Goal: Transaction & Acquisition: Obtain resource

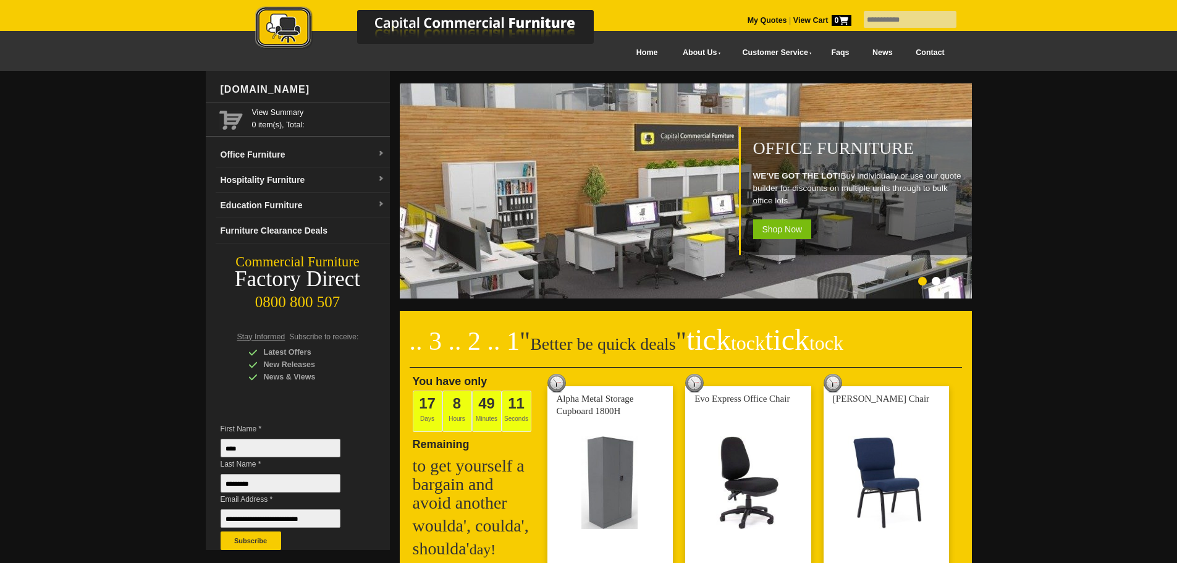
scroll to position [124, 0]
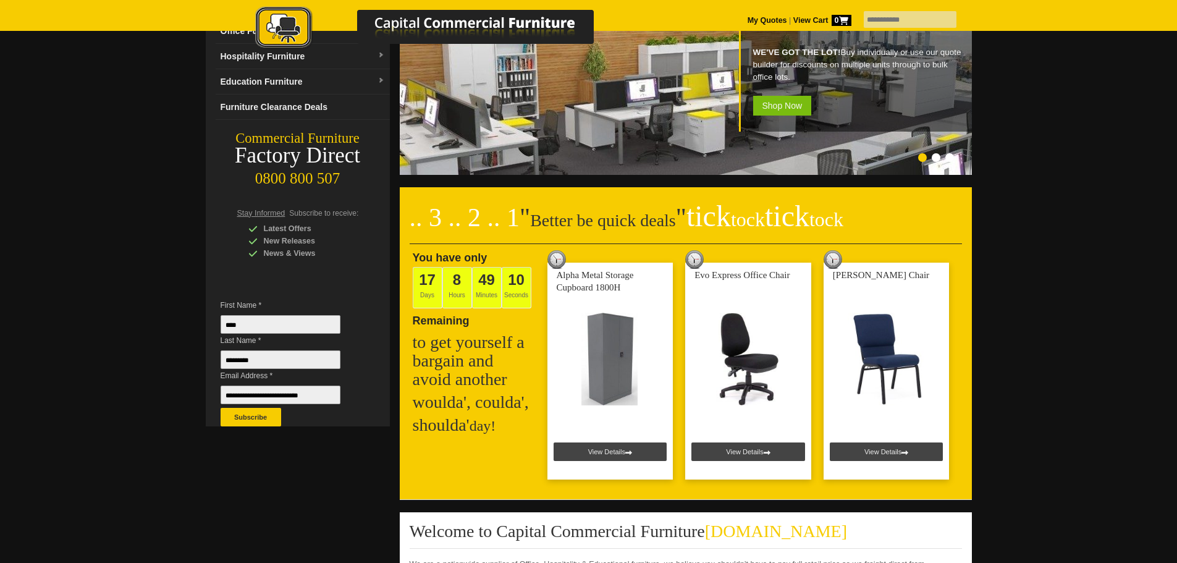
click at [621, 449] on link at bounding box center [611, 371] width 126 height 217
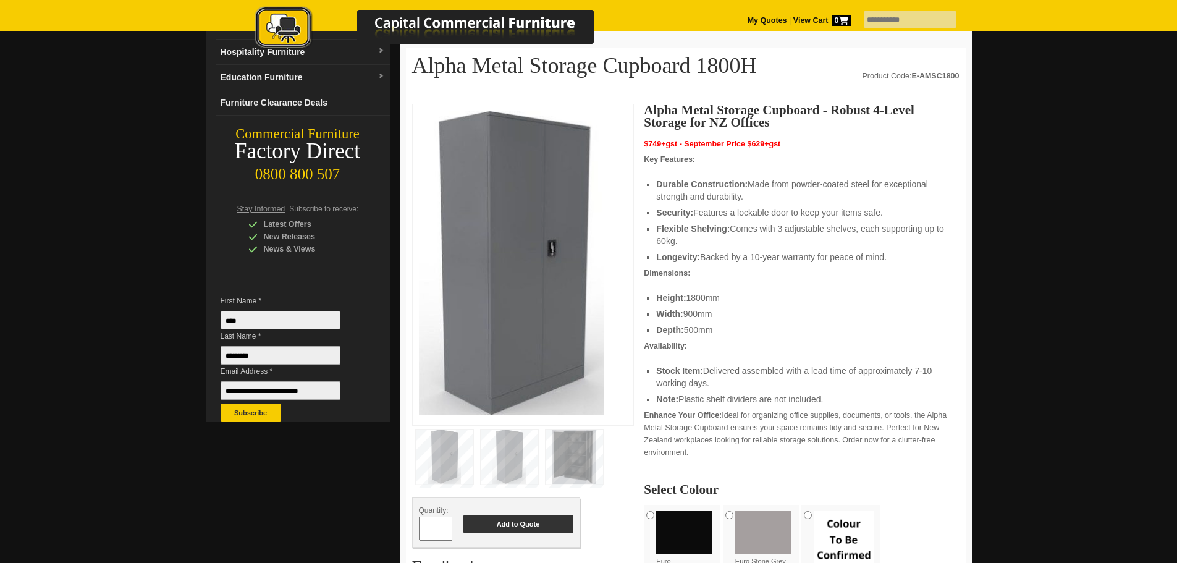
scroll to position [124, 0]
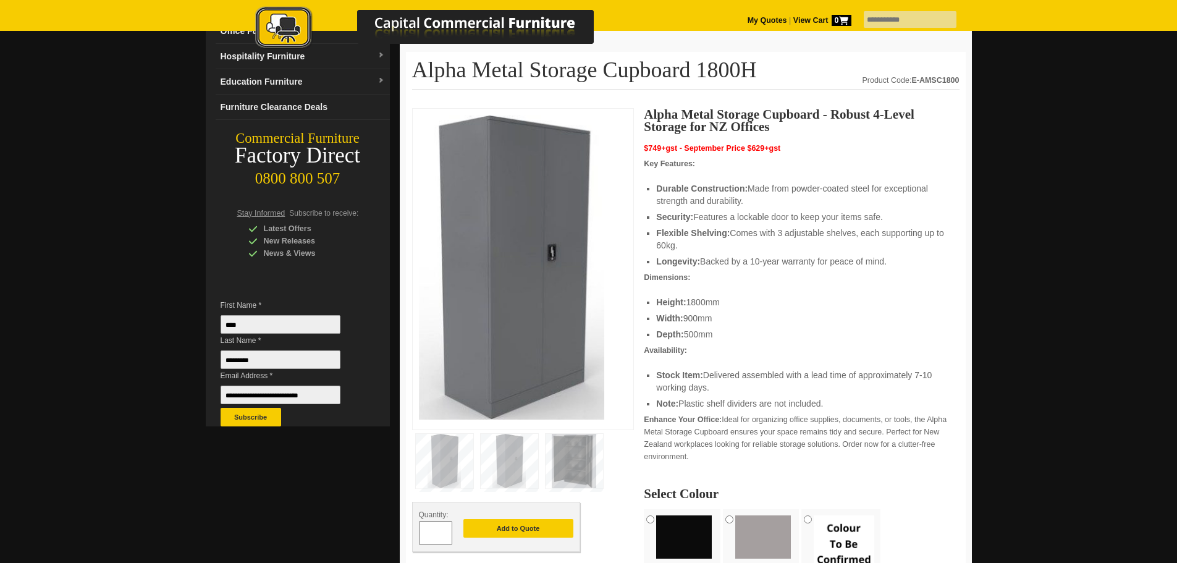
drag, startPoint x: 727, startPoint y: 334, endPoint x: 648, endPoint y: 299, distance: 85.8
click at [656, 299] on ul "Height: 1800mm Width: 900mm Depth: 500mm" at bounding box center [801, 318] width 290 height 44
click at [797, 317] on li "Width: 900mm" at bounding box center [801, 318] width 290 height 12
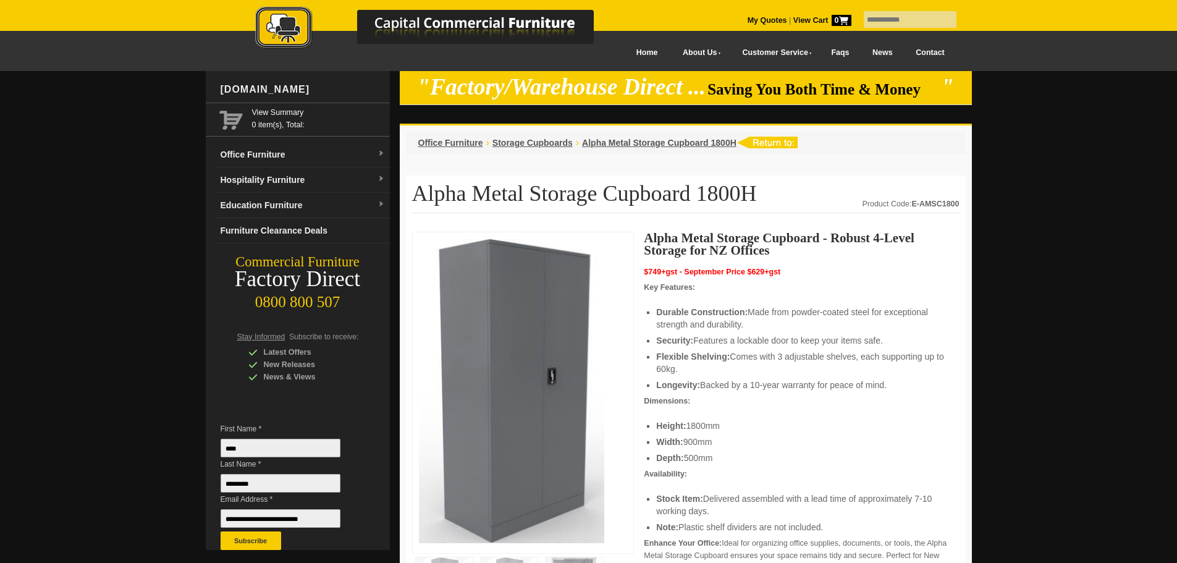
scroll to position [309, 0]
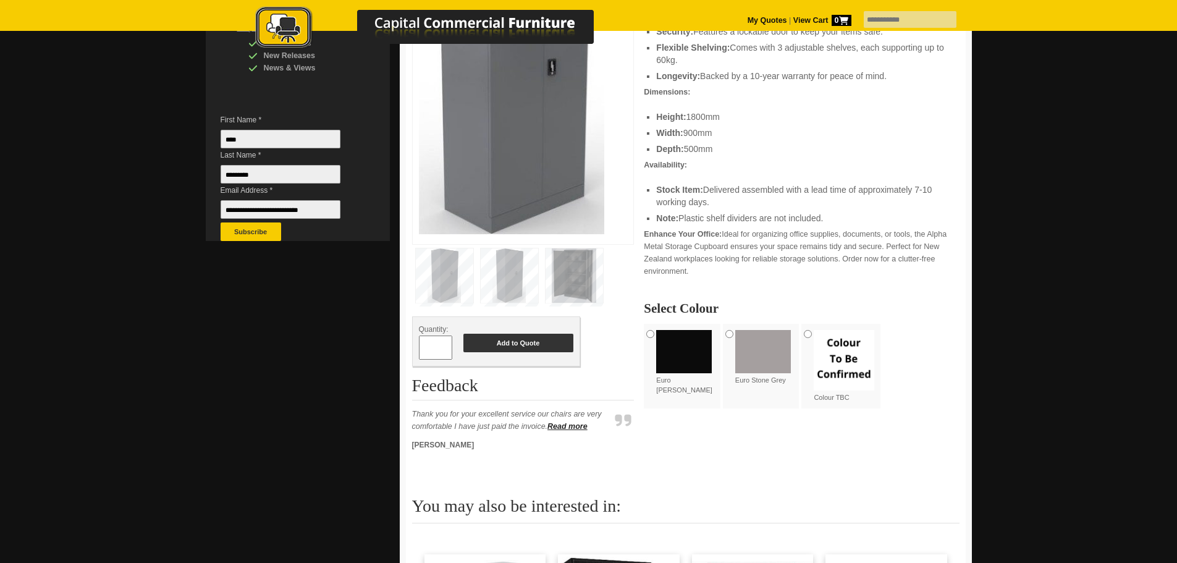
click at [514, 341] on button "Add to Quote" at bounding box center [518, 343] width 110 height 19
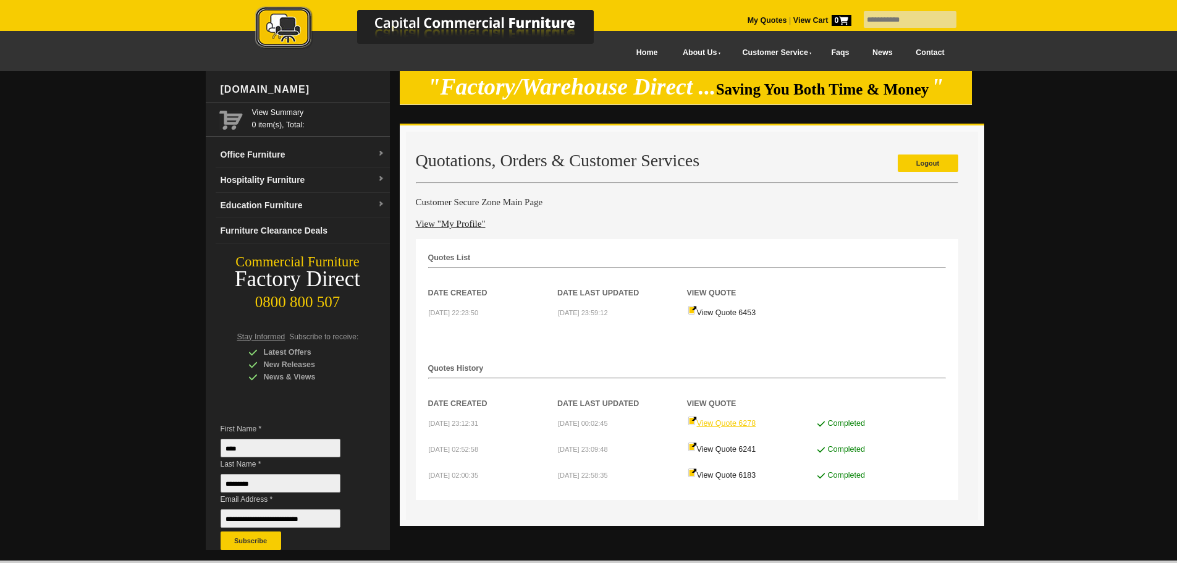
click at [737, 424] on link "View Quote 6278" at bounding box center [722, 423] width 69 height 9
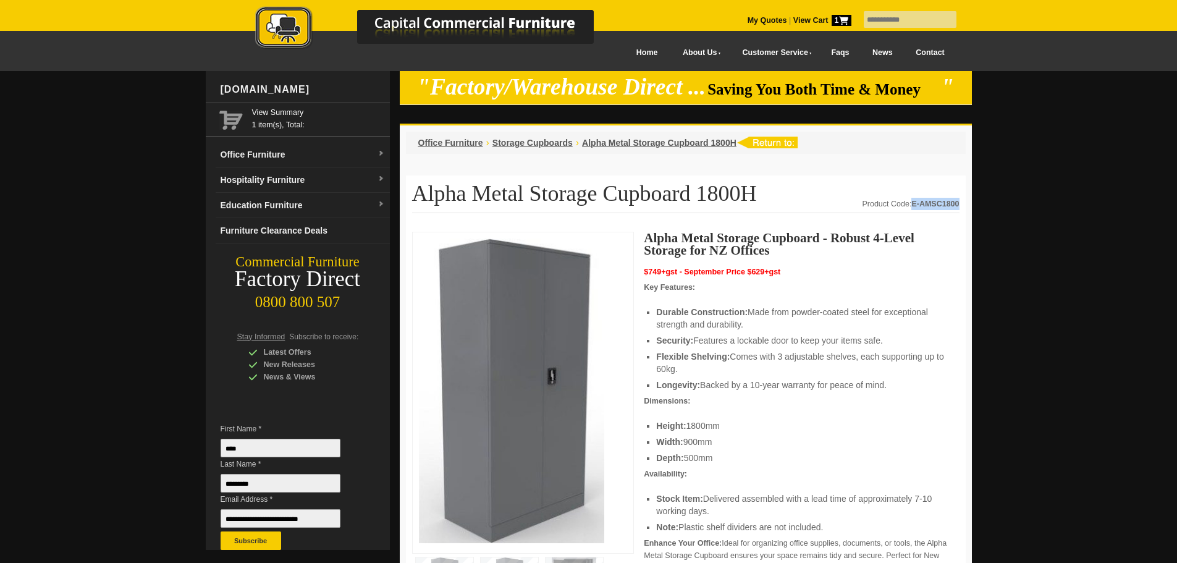
drag, startPoint x: 913, startPoint y: 203, endPoint x: 959, endPoint y: 203, distance: 45.7
click at [959, 203] on strong "E-AMSC1800" at bounding box center [936, 204] width 48 height 9
copy strong "E-AMSC1800"
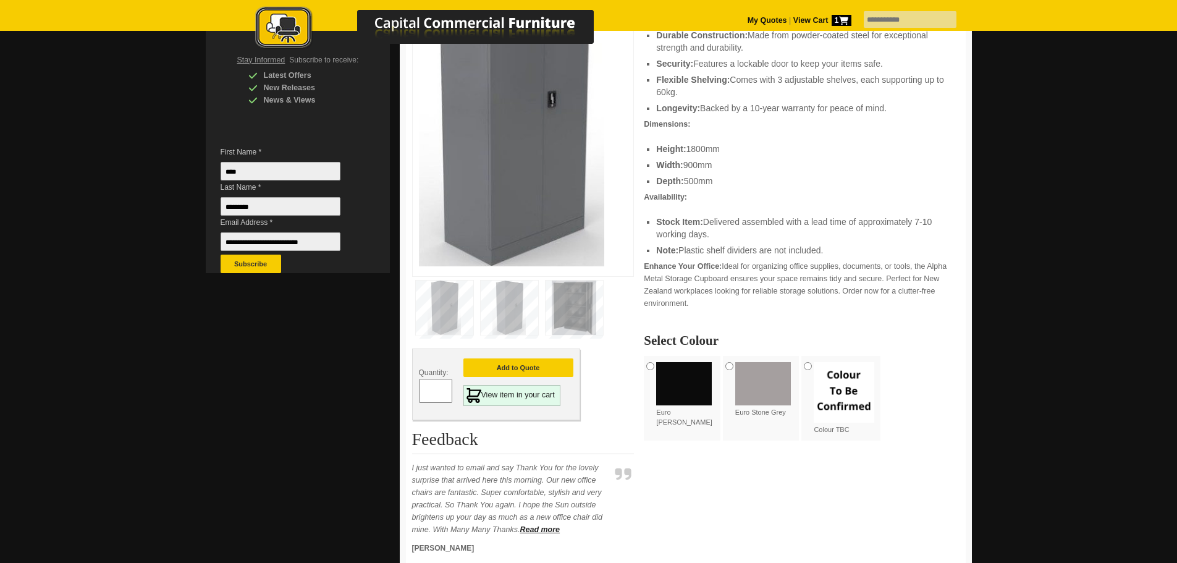
scroll to position [309, 0]
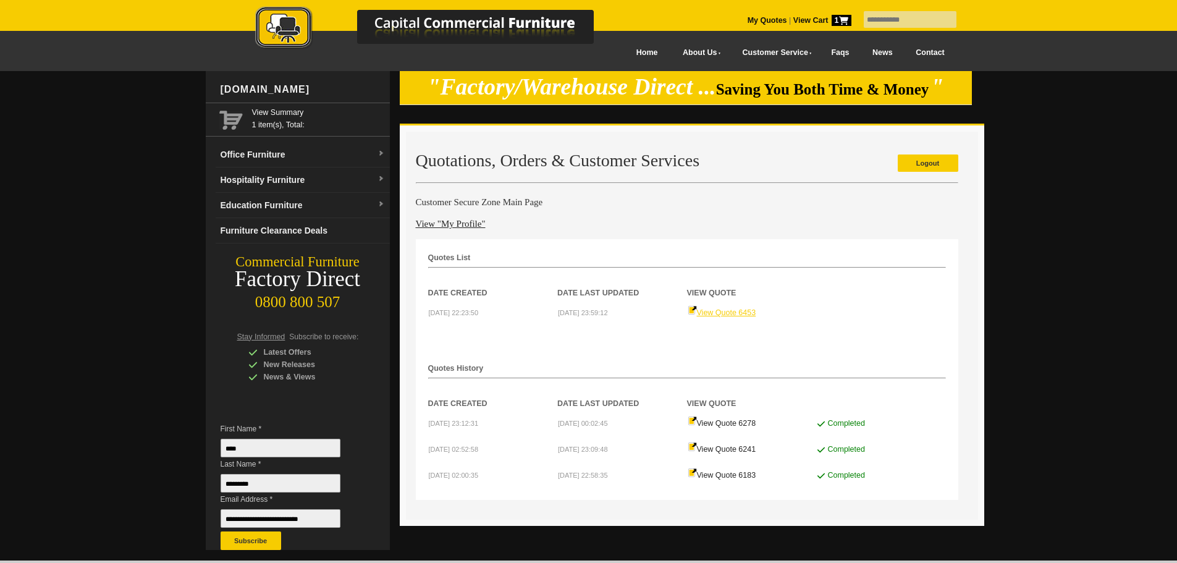
click at [724, 313] on link "View Quote 6453" at bounding box center [722, 312] width 69 height 9
